Goal: Transaction & Acquisition: Purchase product/service

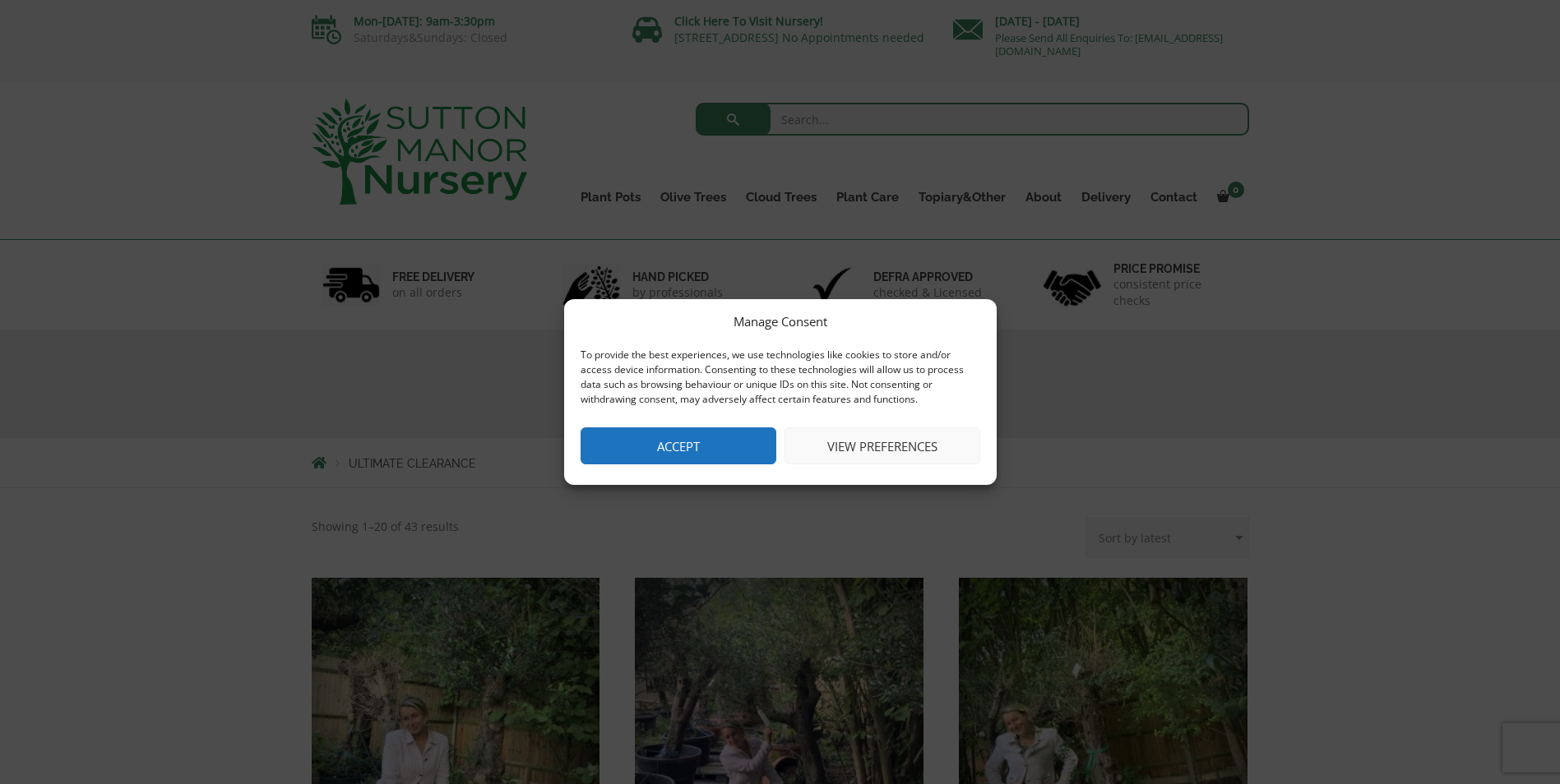
click at [1438, 594] on div "Manage Consent To provide the best experiences, we use technologies like cookie…" at bounding box center [780, 392] width 1560 height 784
click at [635, 437] on button "Accept" at bounding box center [678, 446] width 196 height 37
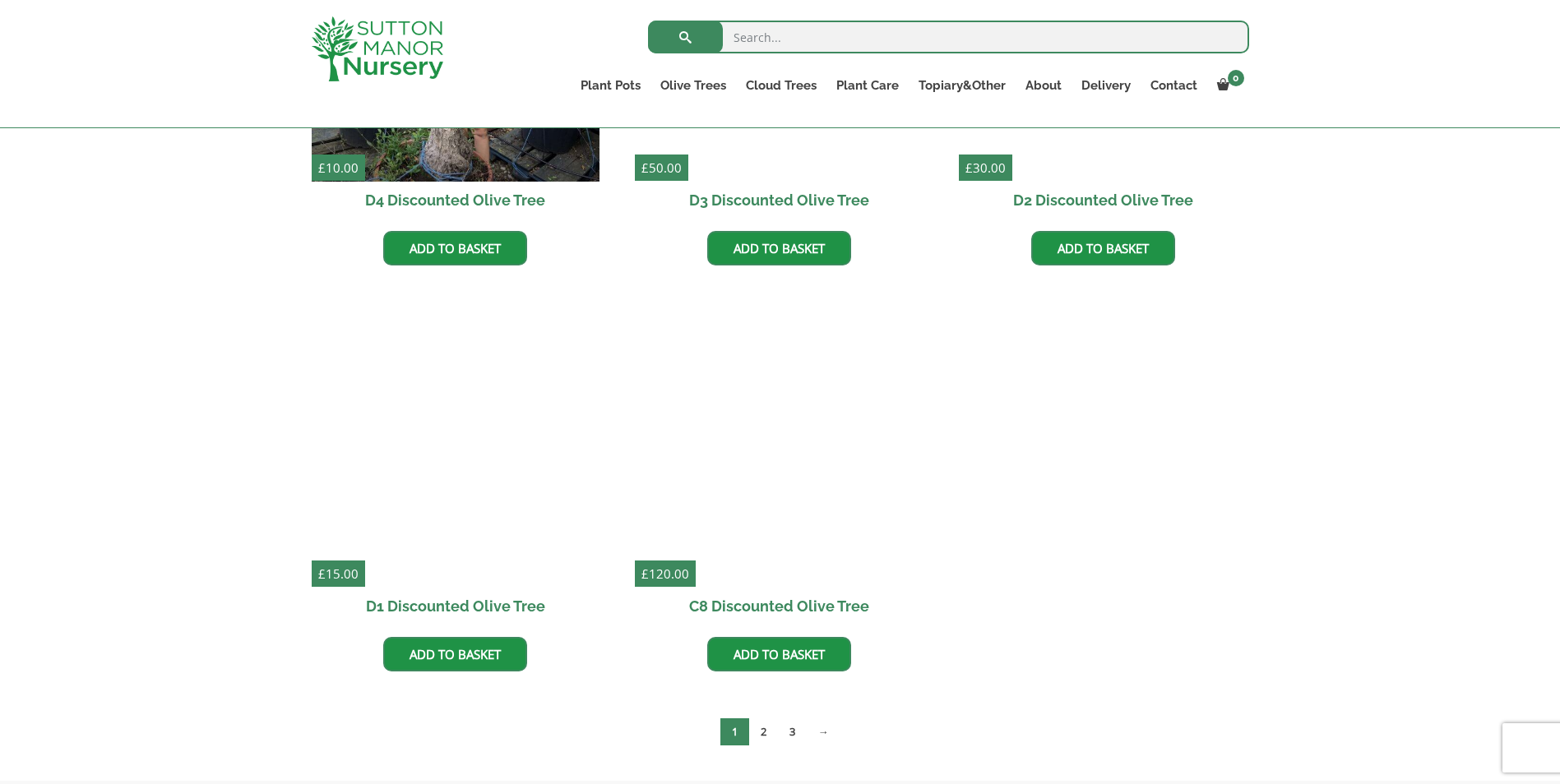
scroll to position [2794, 0]
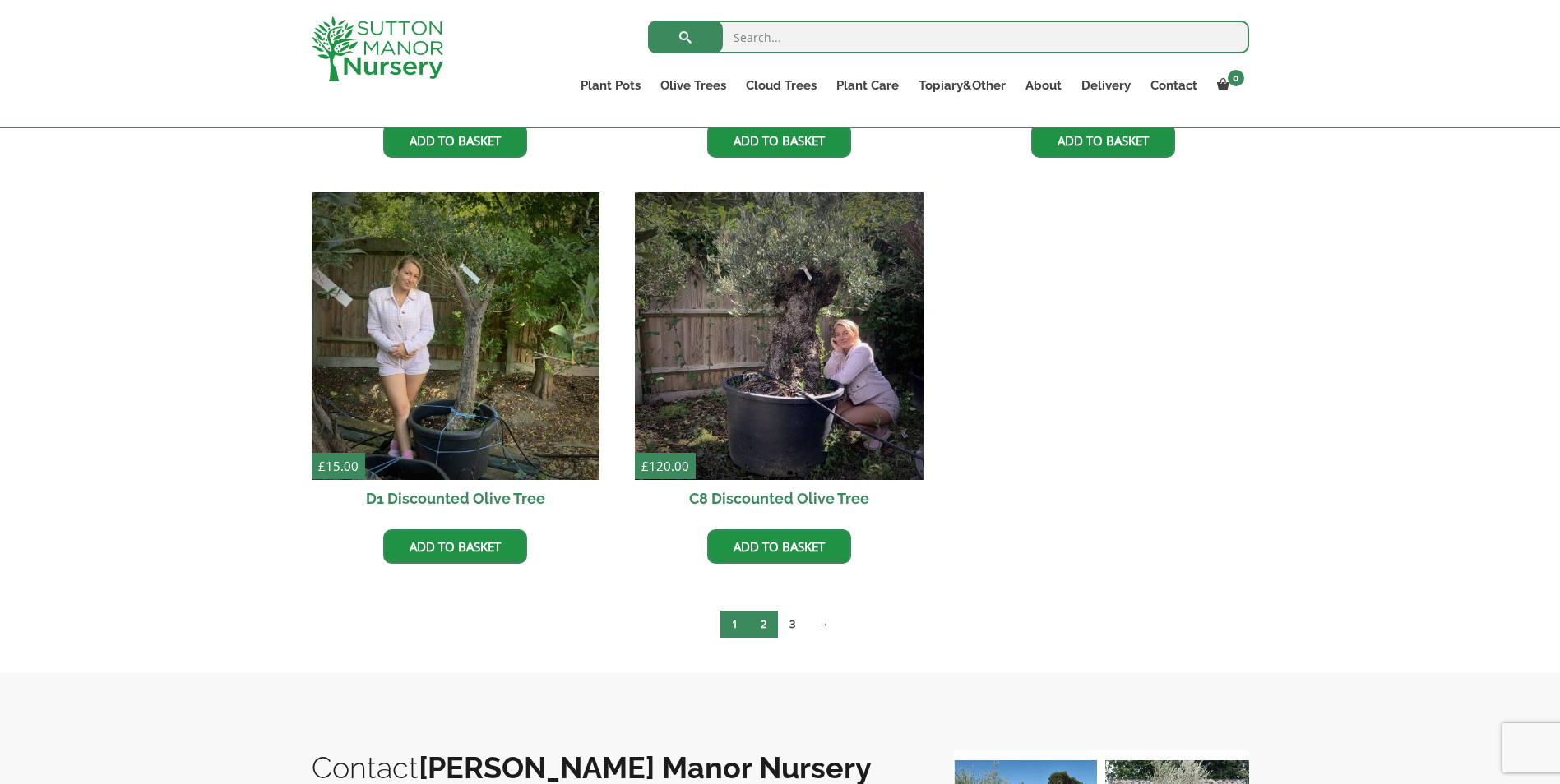
click at [761, 629] on link "2" at bounding box center [763, 624] width 29 height 27
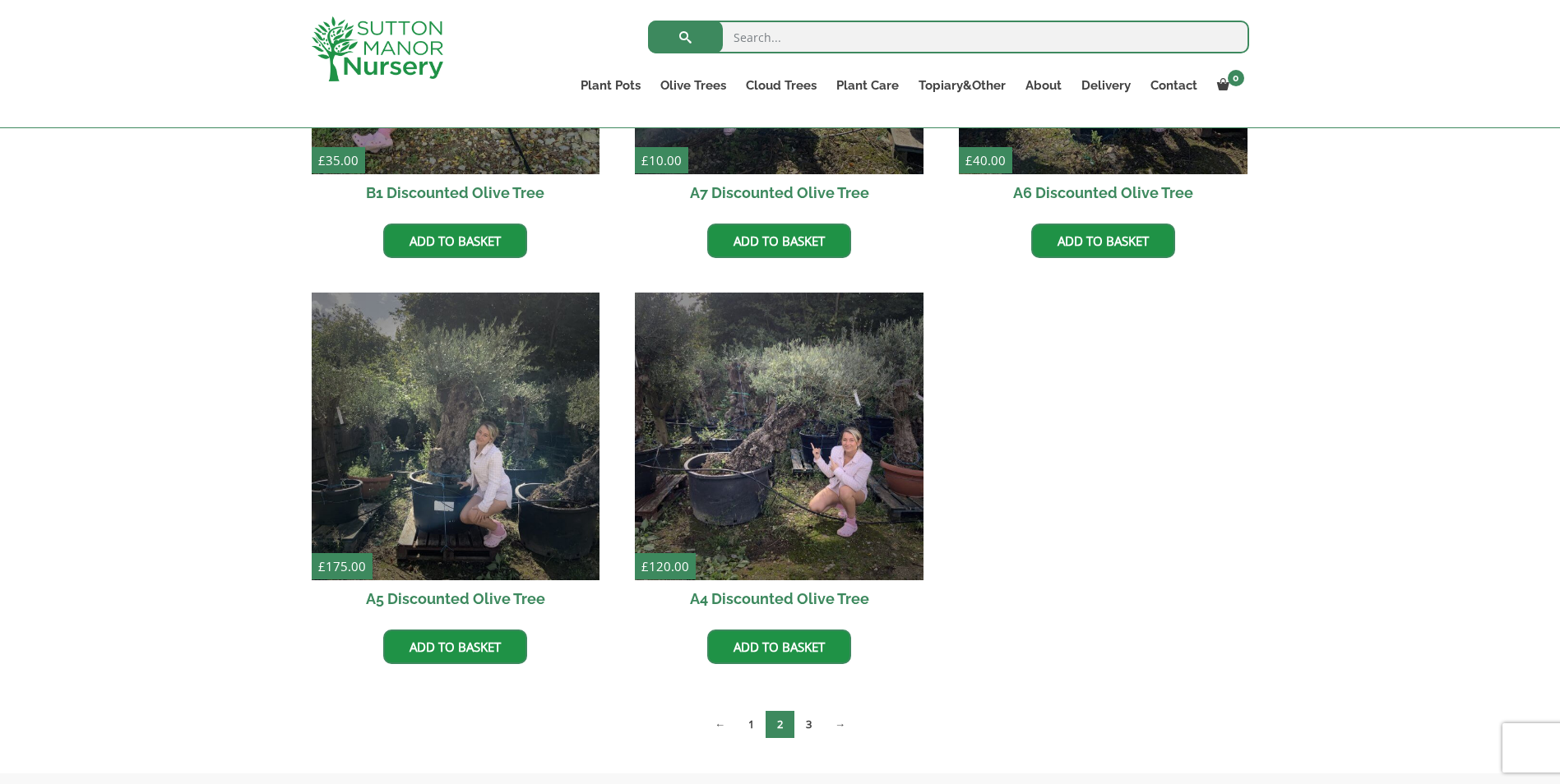
scroll to position [2712, 0]
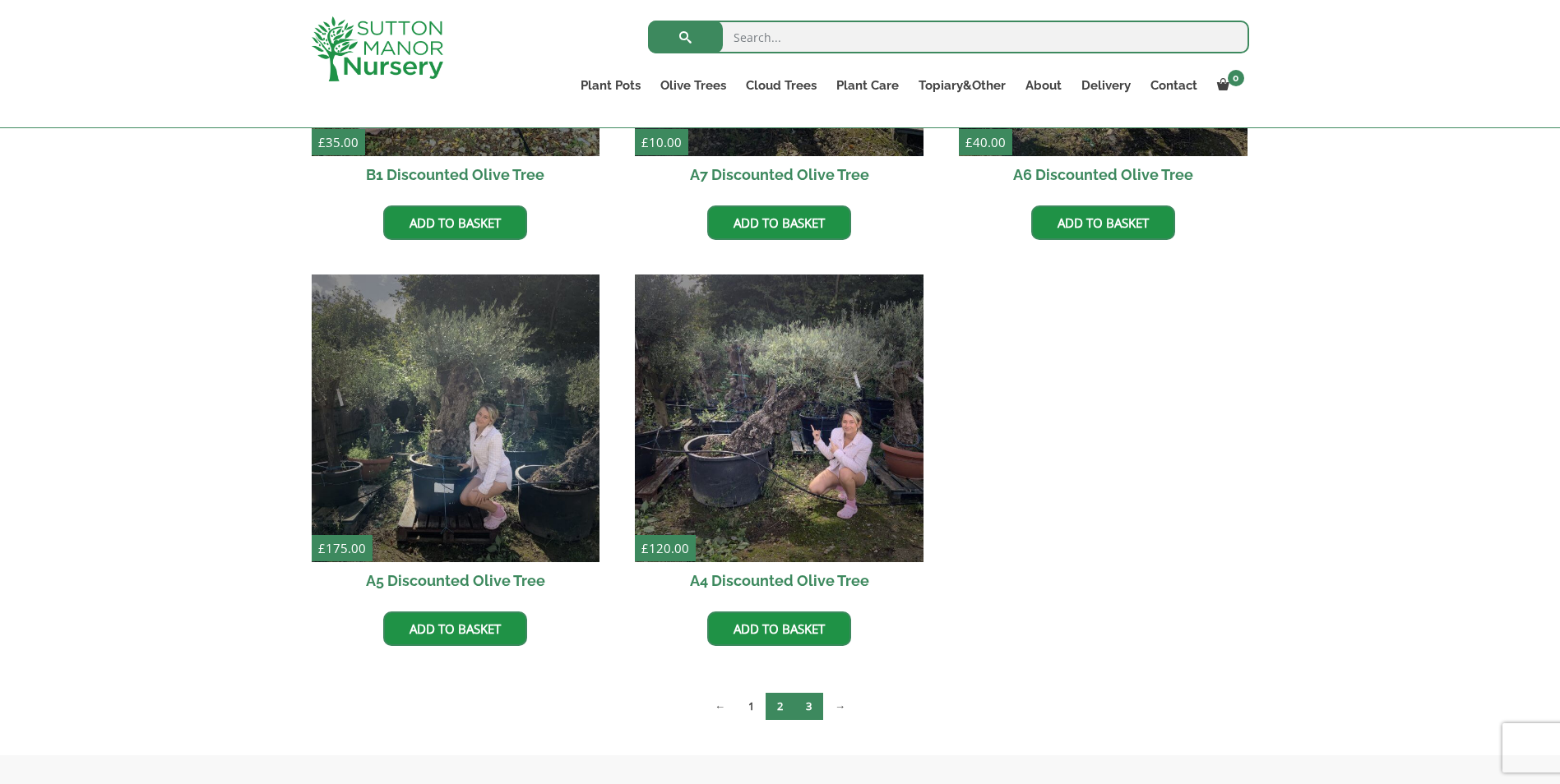
click at [807, 707] on link "3" at bounding box center [808, 706] width 29 height 27
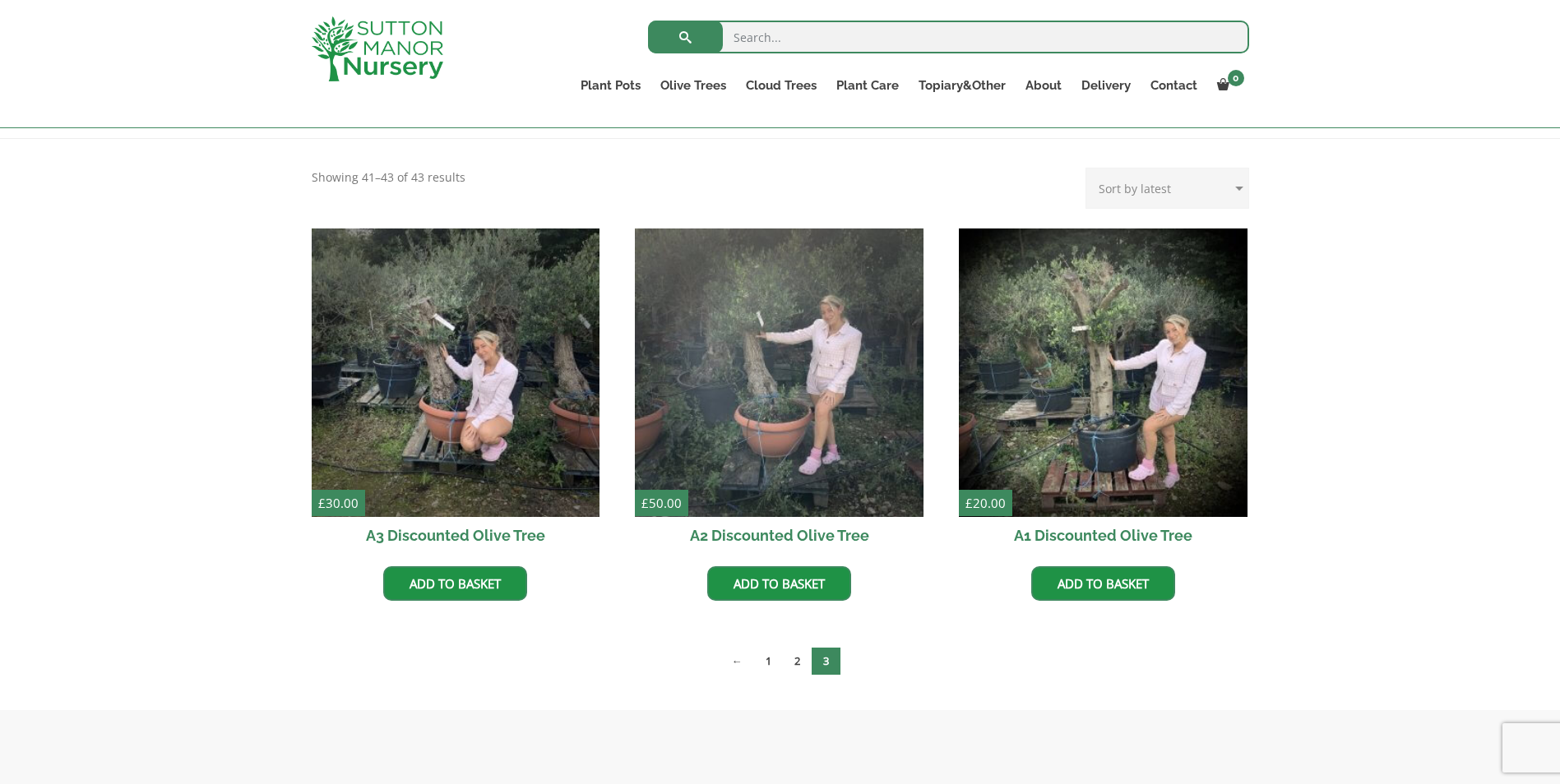
scroll to position [328, 0]
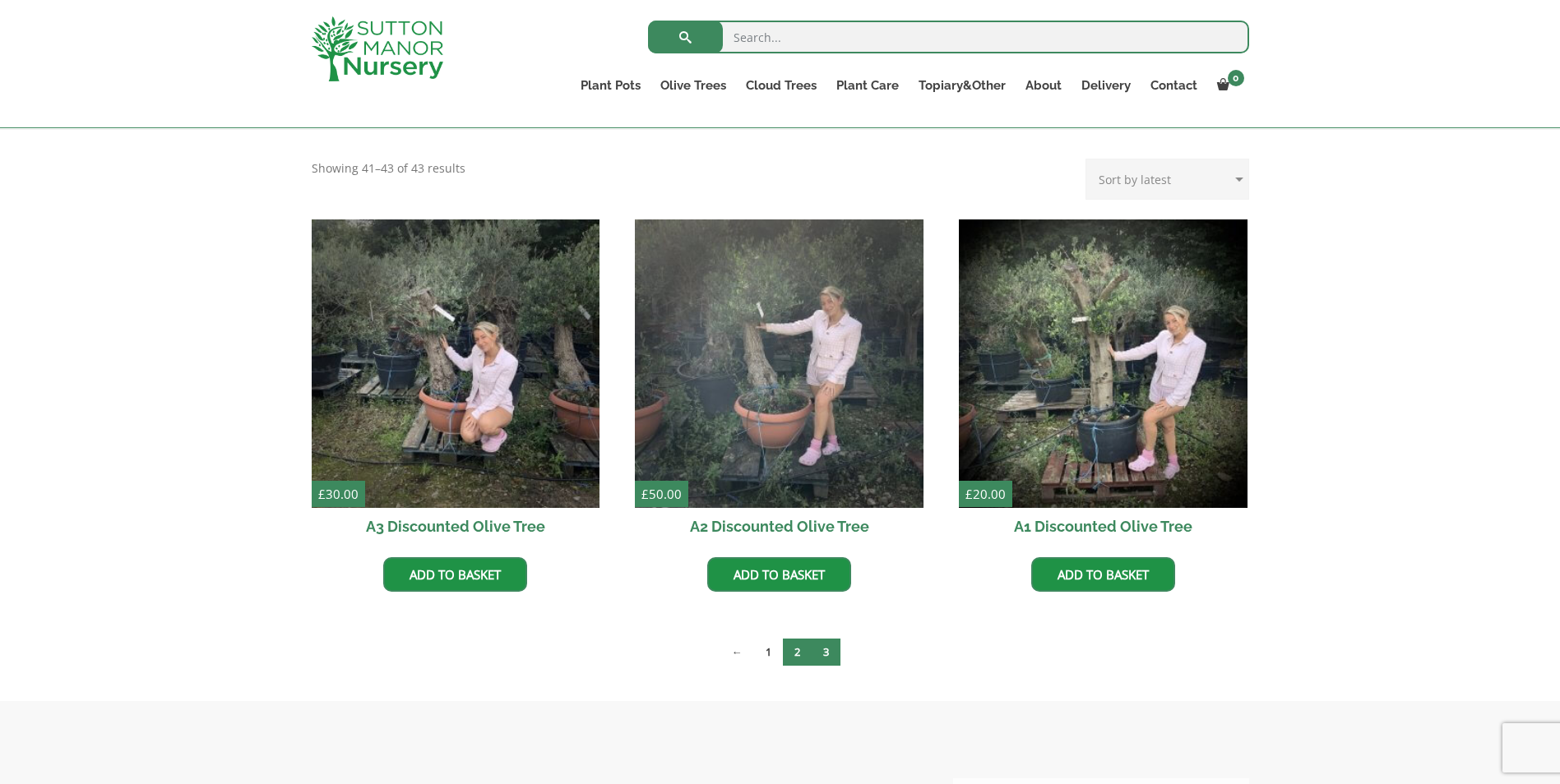
click at [793, 655] on link "2" at bounding box center [797, 652] width 29 height 27
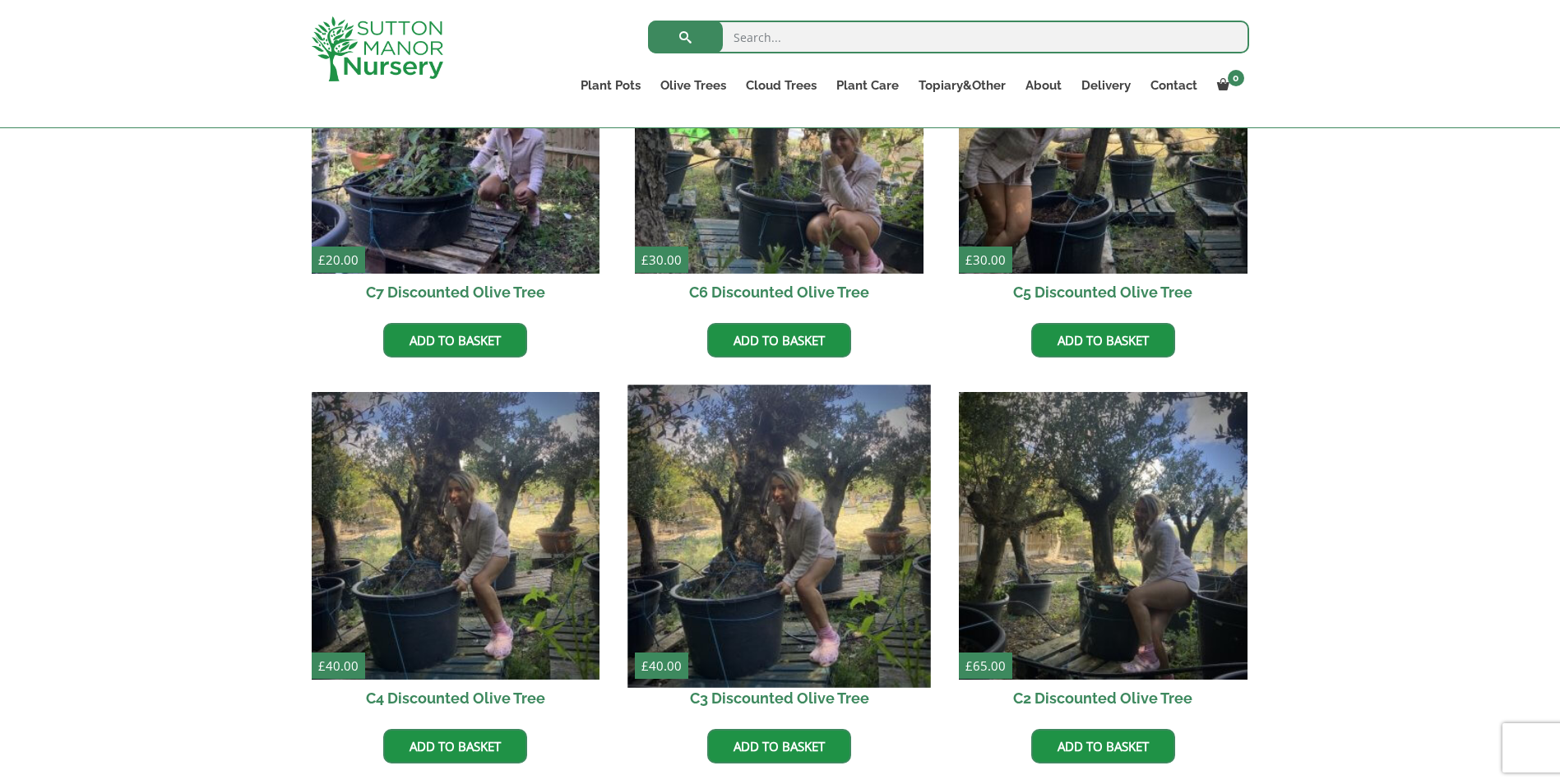
scroll to position [576, 0]
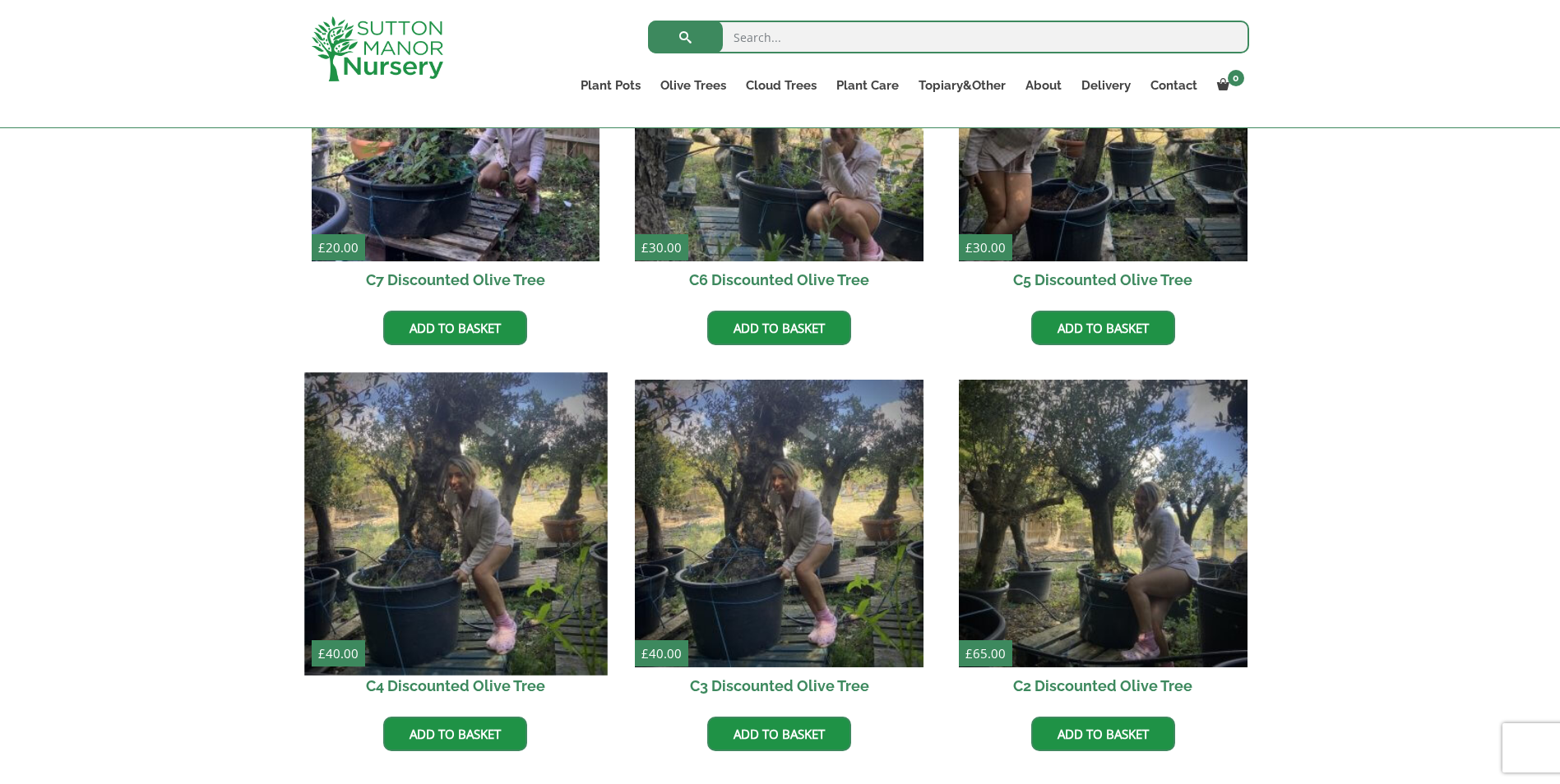
click at [553, 594] on img at bounding box center [455, 524] width 303 height 303
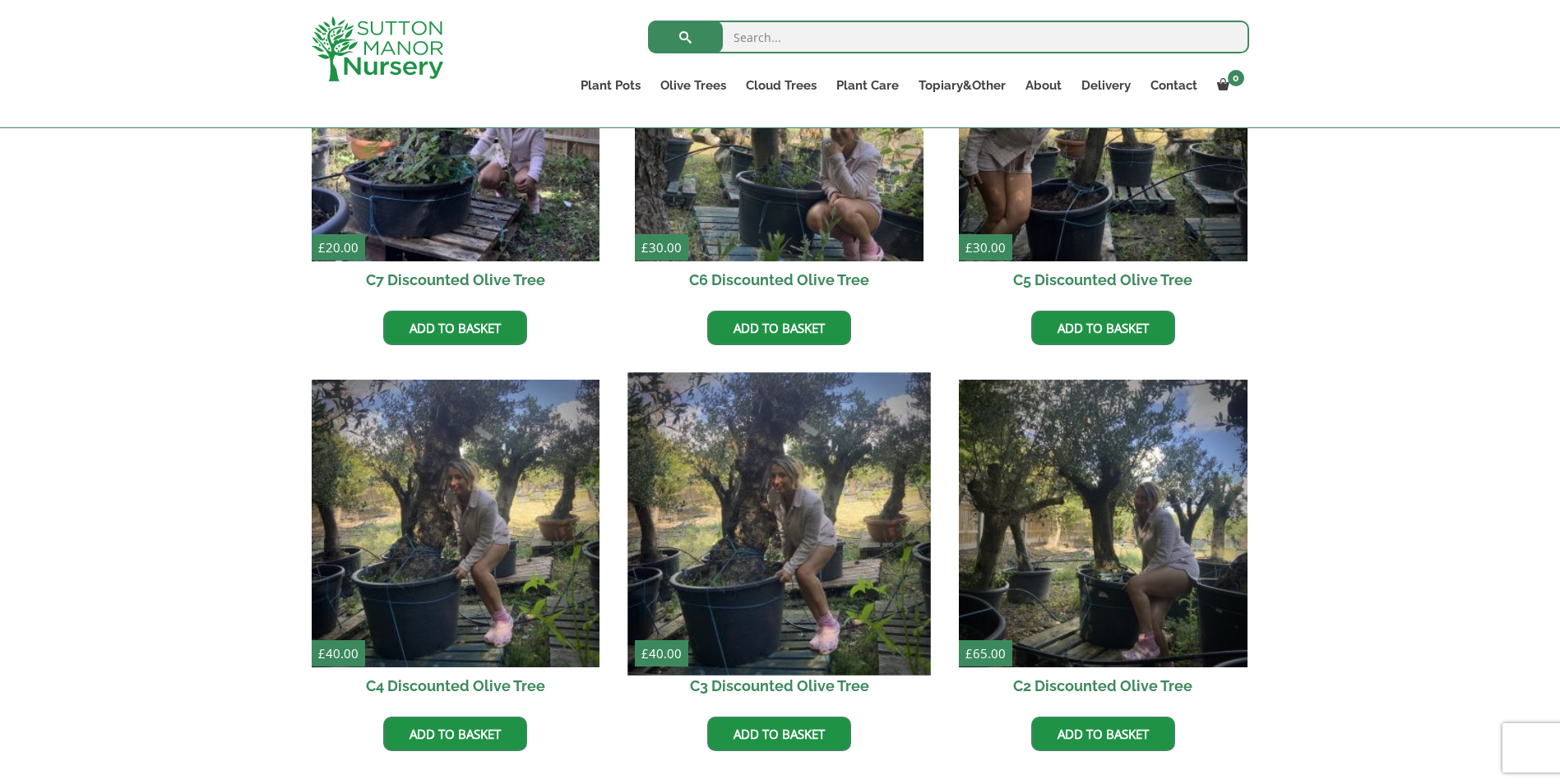
click at [745, 523] on img at bounding box center [779, 524] width 303 height 303
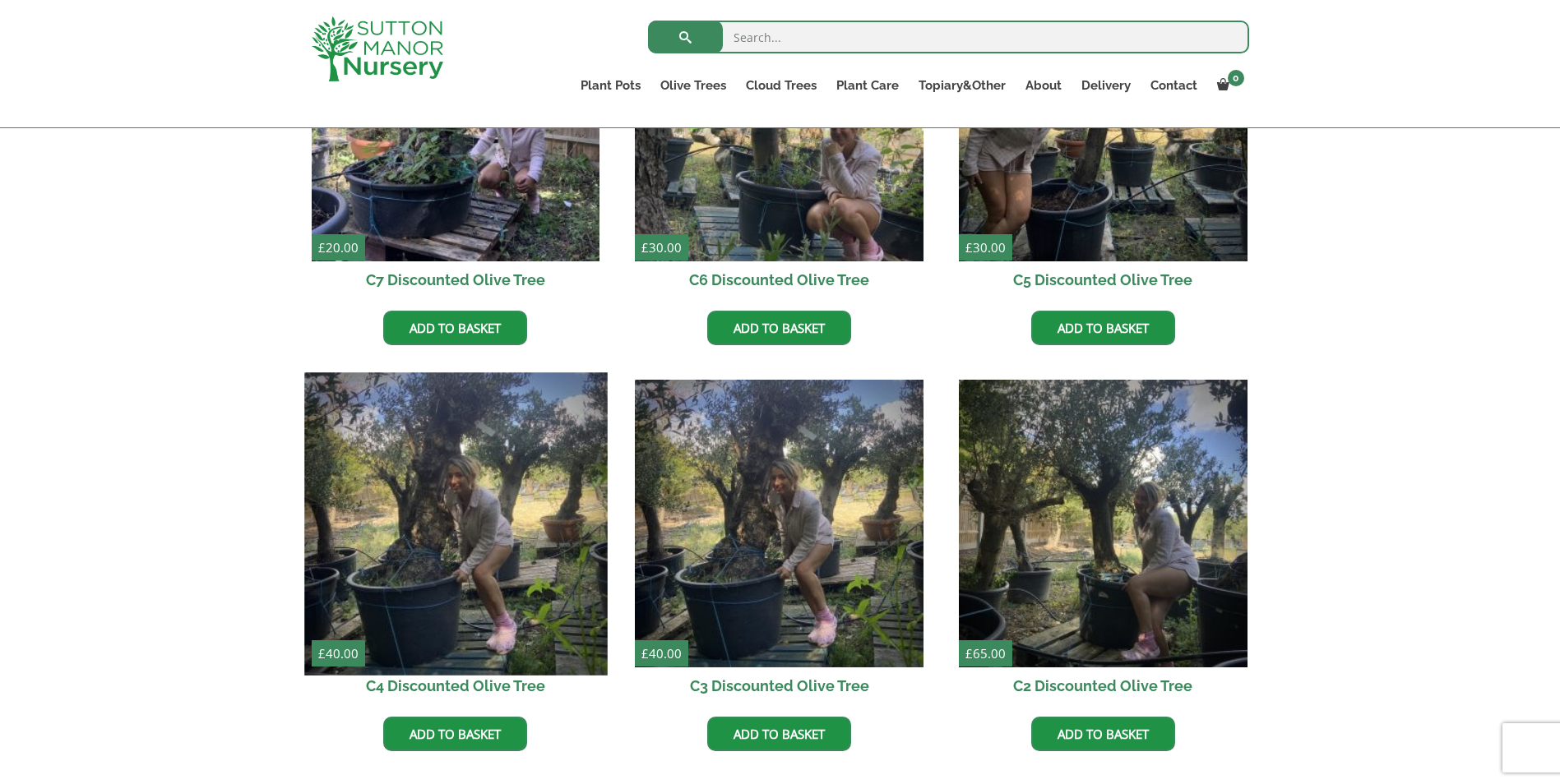
click at [559, 531] on img at bounding box center [455, 524] width 303 height 303
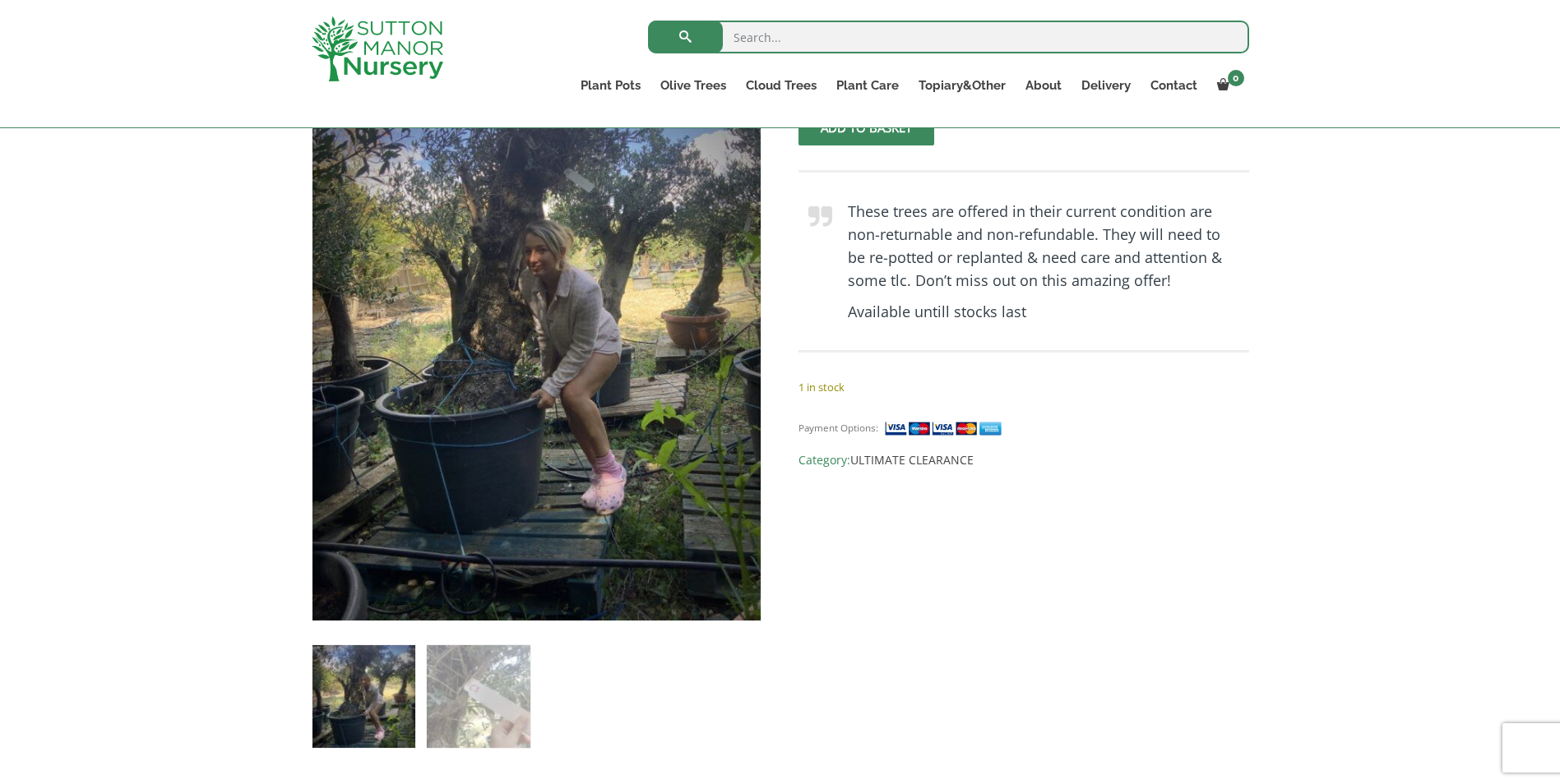
scroll to position [328, 0]
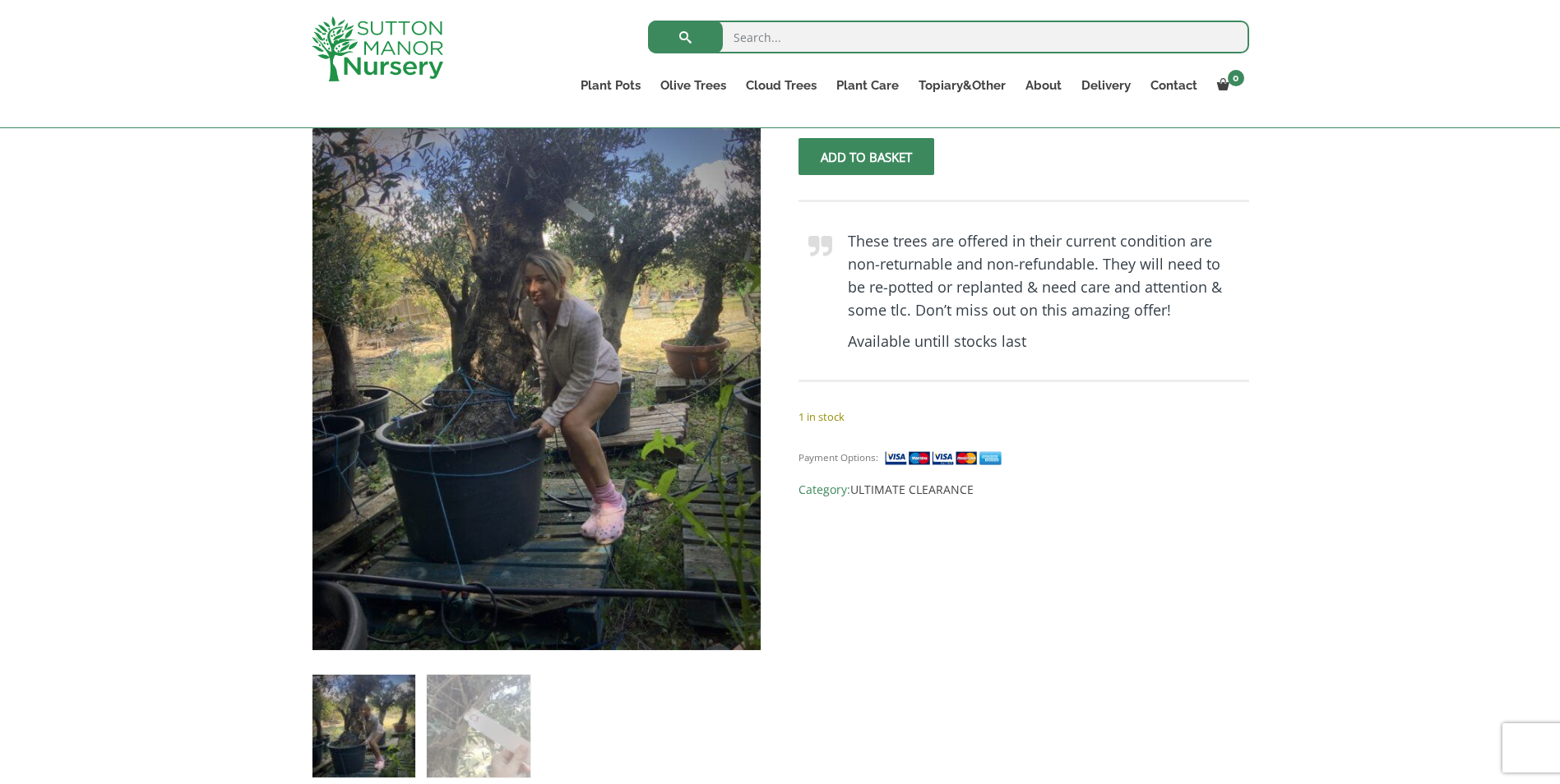
scroll to position [328, 0]
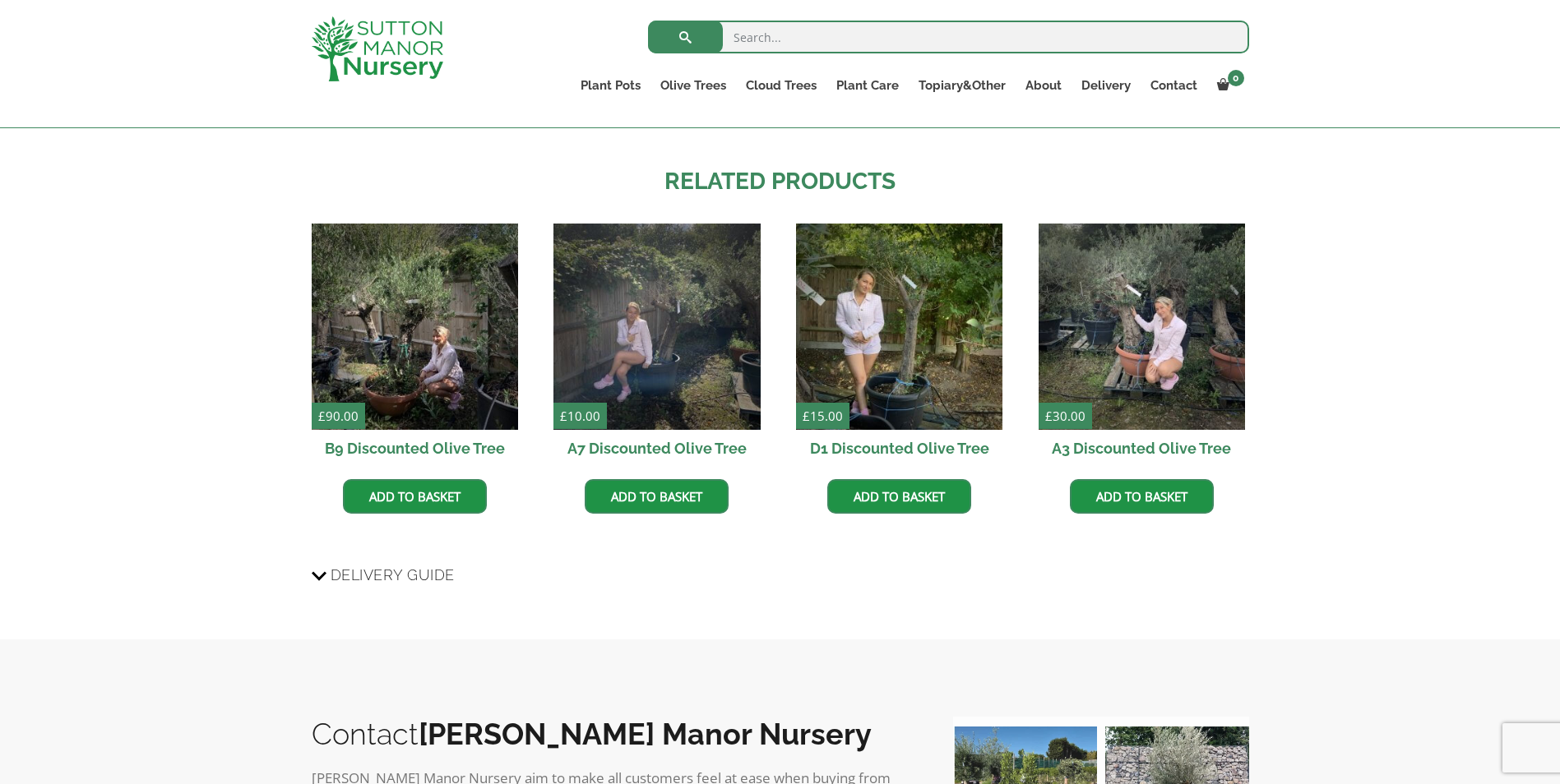
scroll to position [1068, 0]
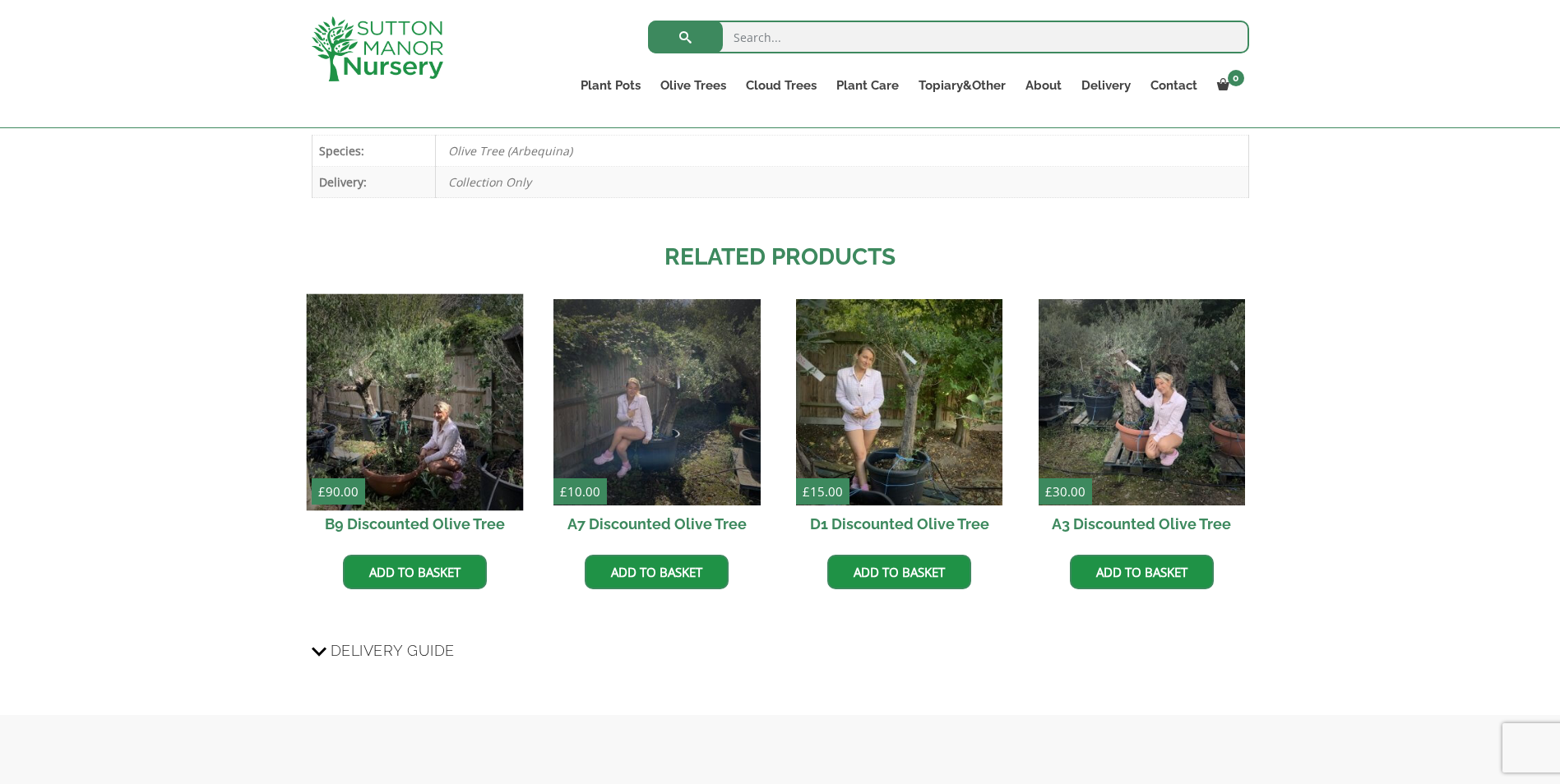
click at [457, 450] on img at bounding box center [414, 403] width 217 height 217
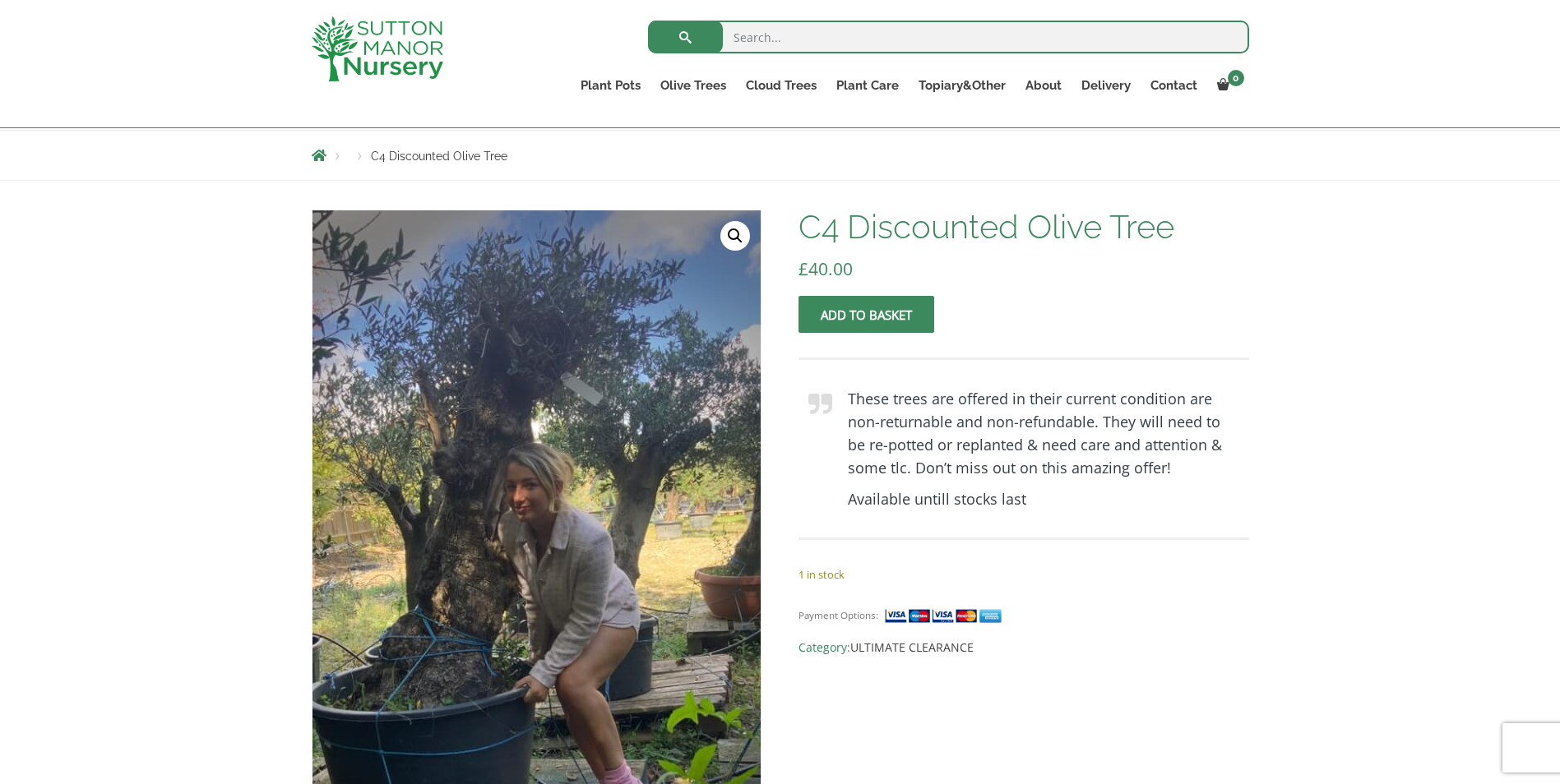
scroll to position [164, 0]
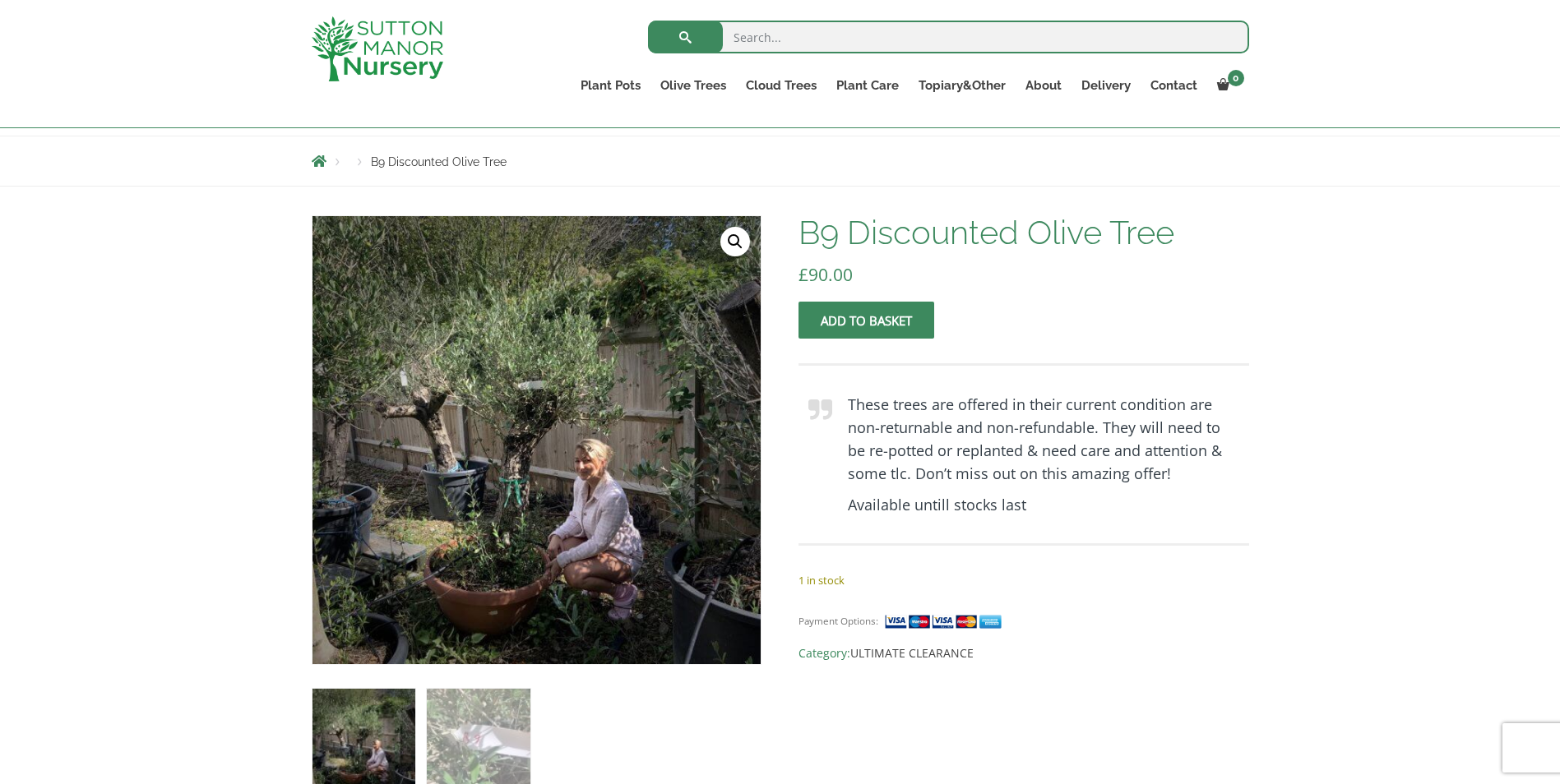
scroll to position [246, 0]
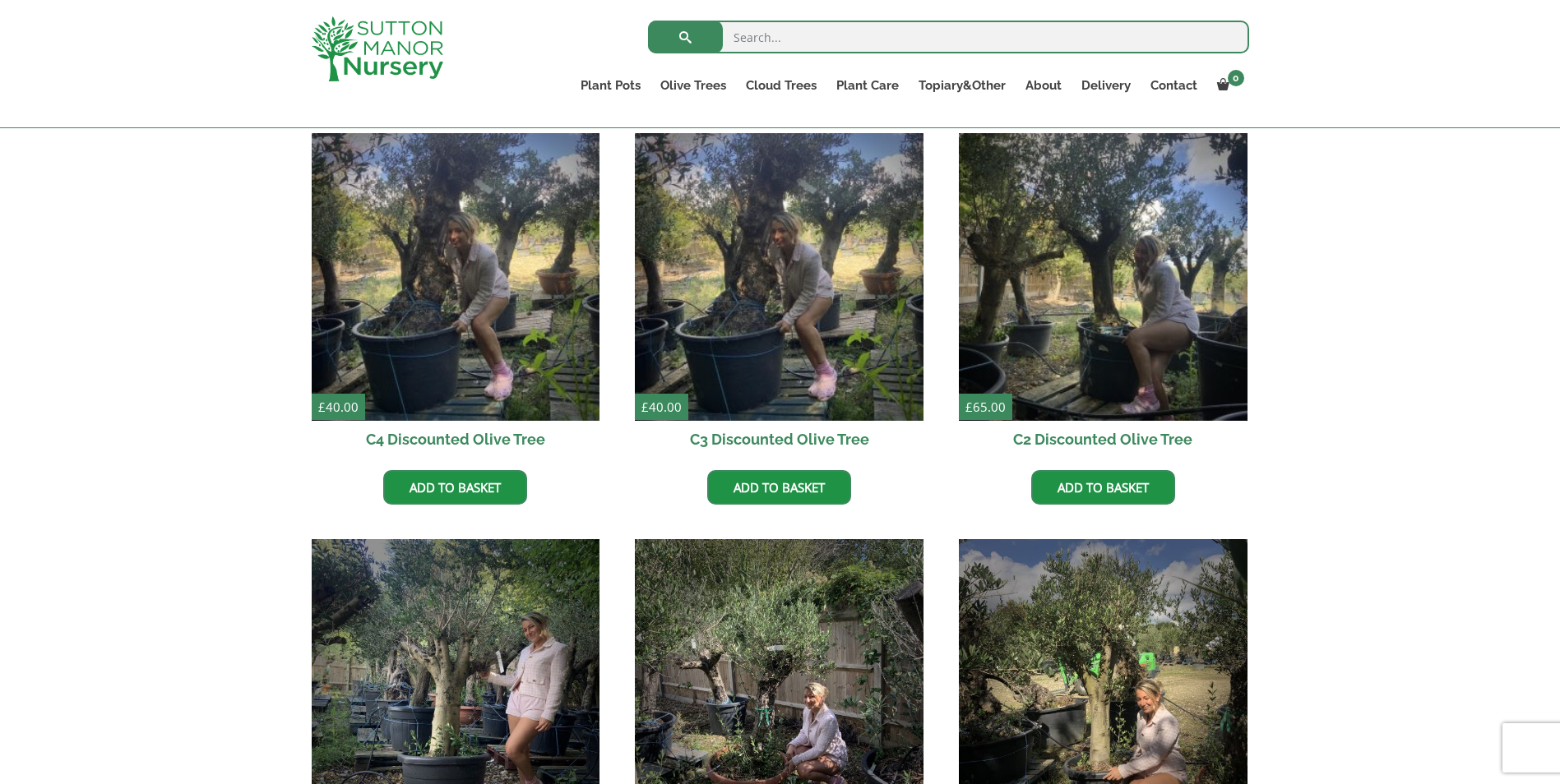
scroll to position [740, 0]
